Goal: Information Seeking & Learning: Understand process/instructions

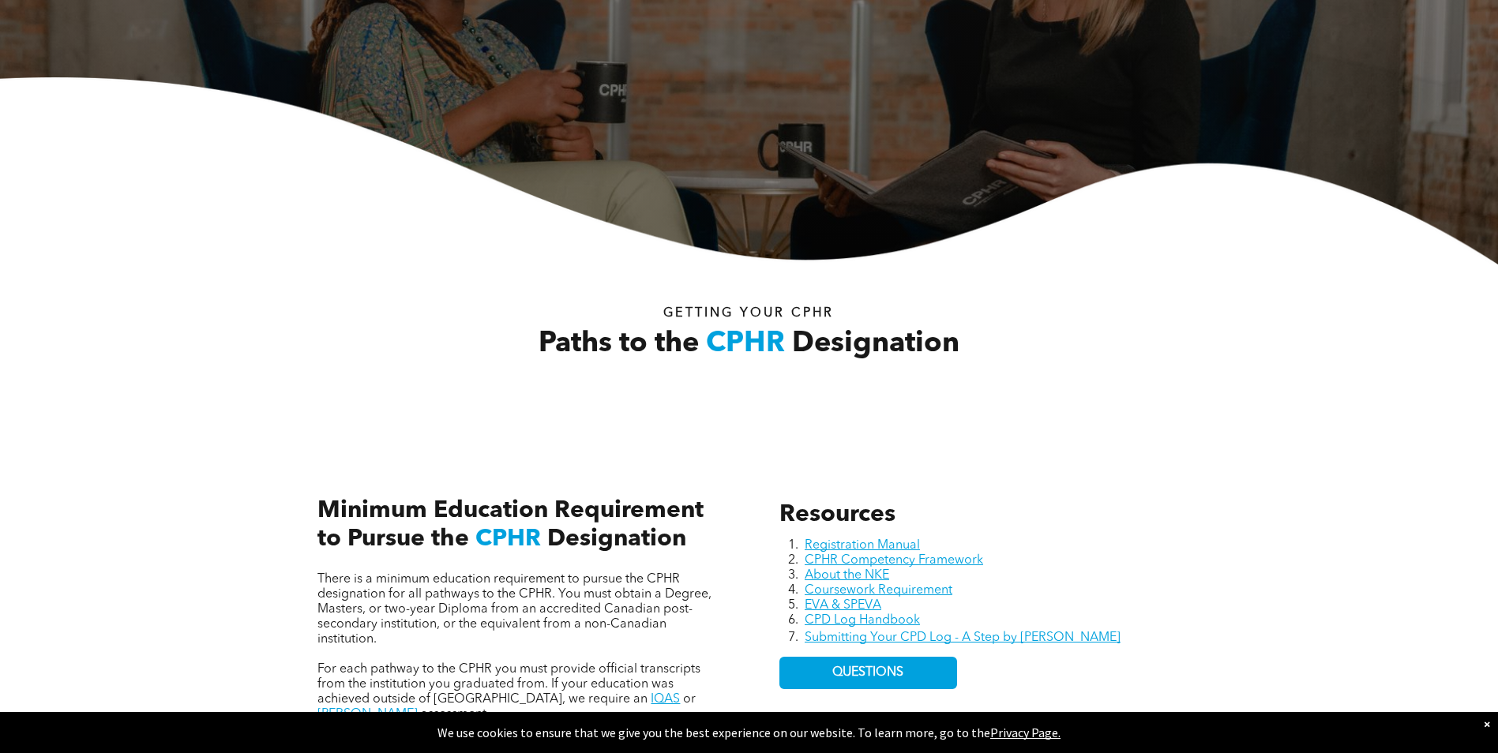
scroll to position [632, 0]
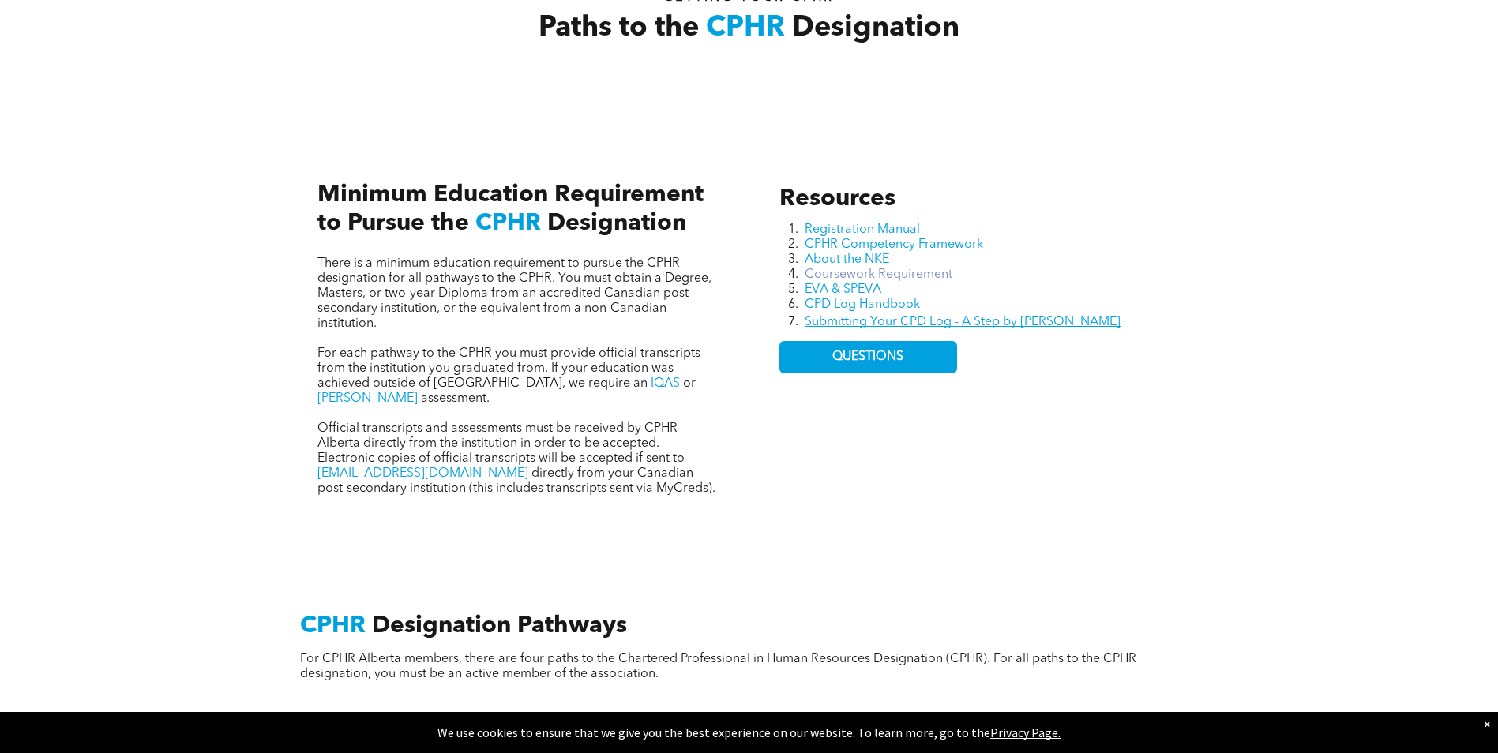
click at [920, 276] on link "Coursework Requirement" at bounding box center [879, 274] width 148 height 13
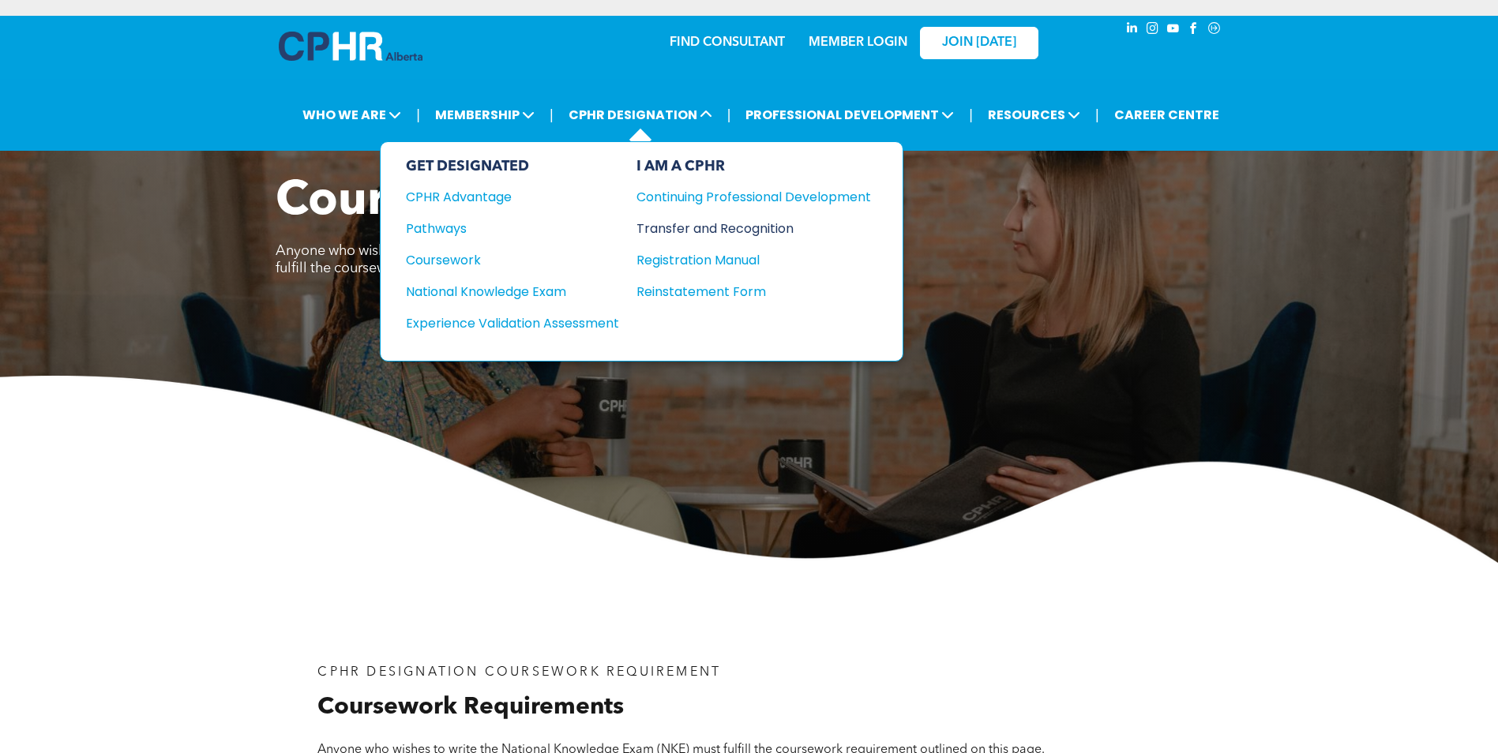
click at [730, 230] on div "Transfer and Recognition" at bounding box center [741, 229] width 211 height 20
click at [610, 115] on span "CPHR DESIGNATION" at bounding box center [640, 114] width 153 height 29
click at [421, 235] on div "Pathways" at bounding box center [502, 229] width 192 height 20
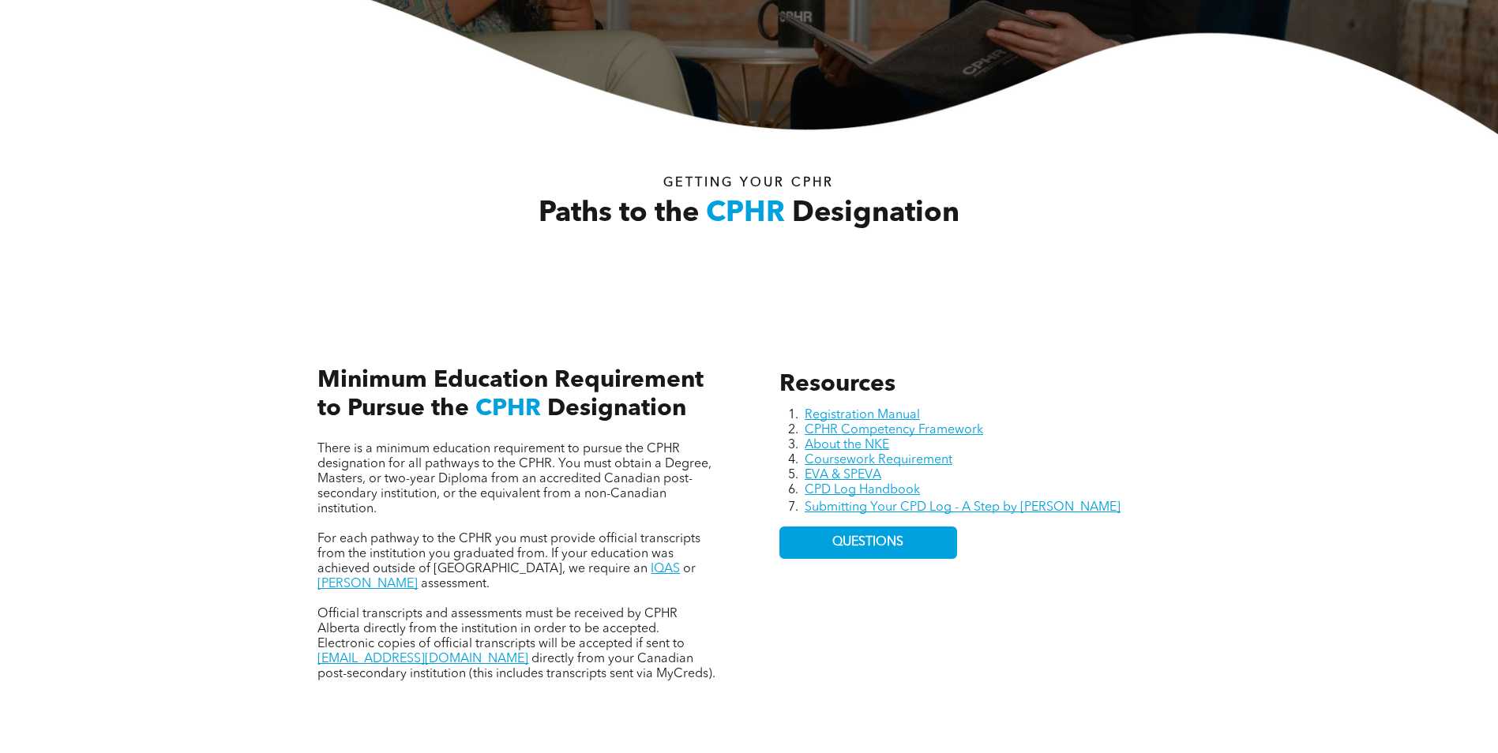
scroll to position [474, 0]
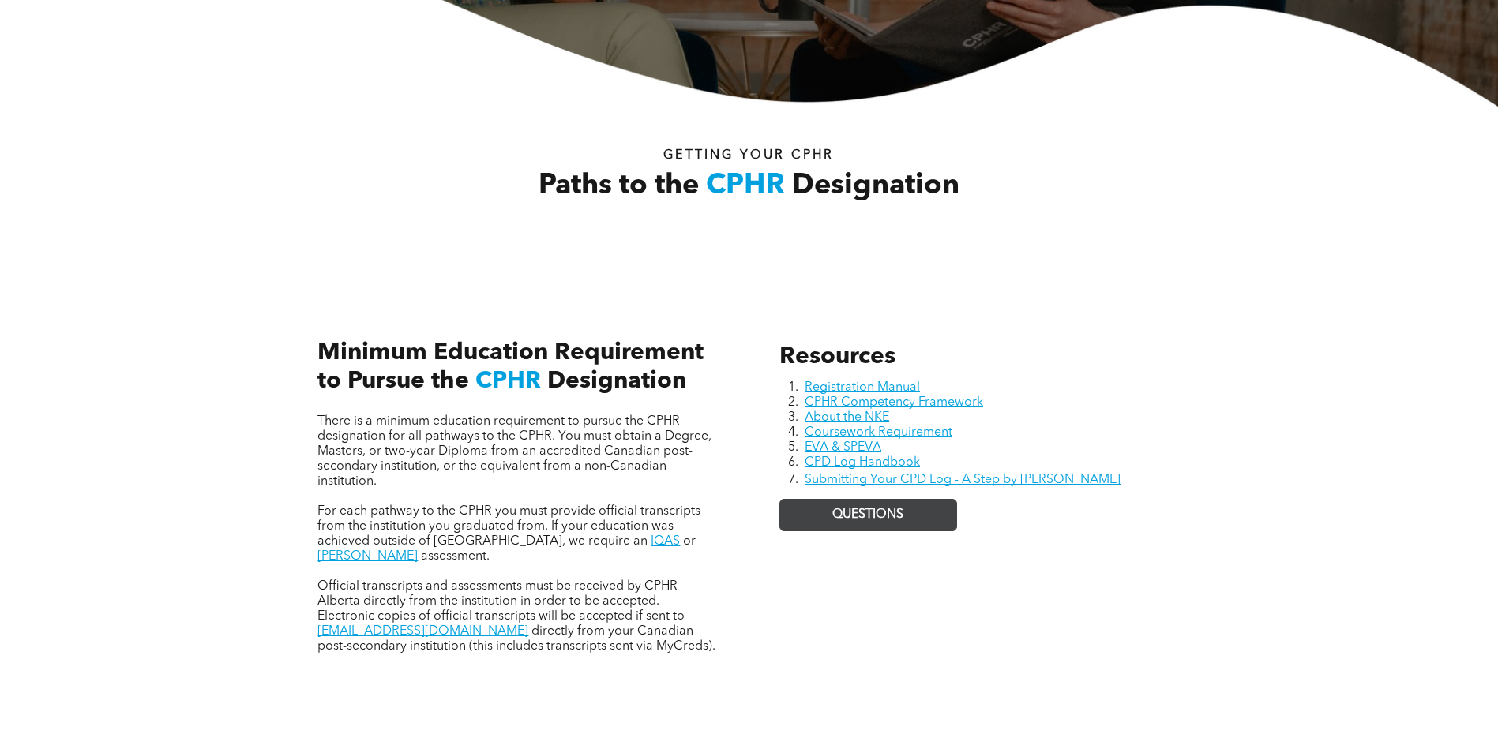
click at [854, 516] on span "QUESTIONS" at bounding box center [867, 515] width 71 height 15
click at [1173, 224] on div "Paths to the CPHR Designation Getting your Cphr" at bounding box center [749, 186] width 888 height 98
click at [841, 386] on link "Registration Manual" at bounding box center [862, 387] width 115 height 13
